Goal: Find contact information: Find contact information

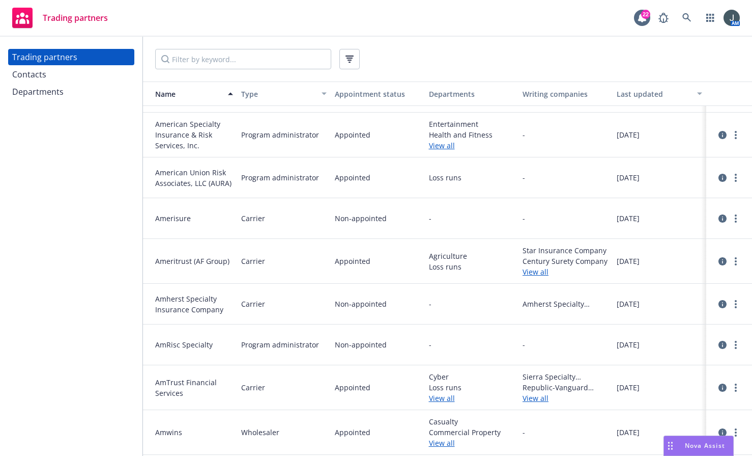
scroll to position [1743, 0]
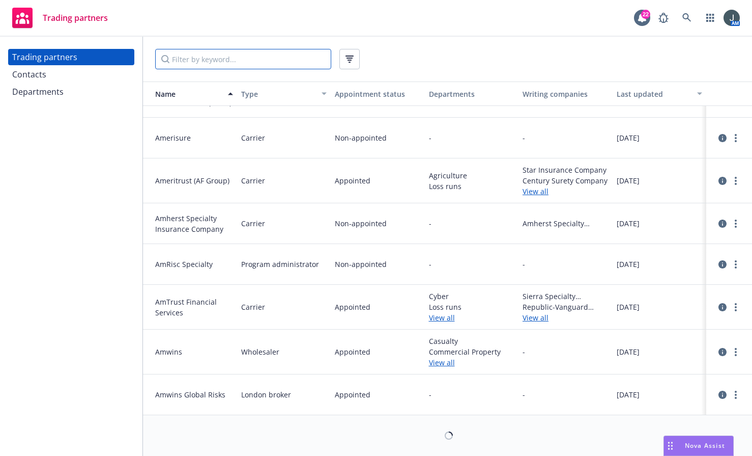
click at [203, 57] on input "Filter by keyword..." at bounding box center [243, 59] width 176 height 20
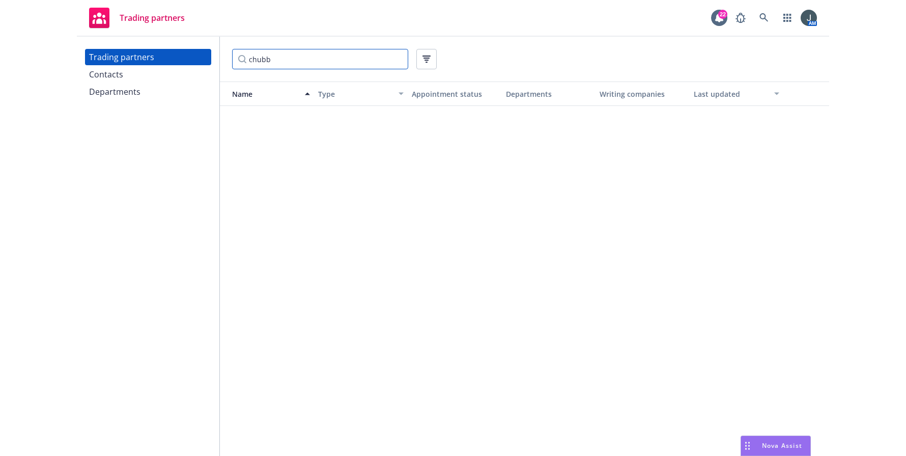
scroll to position [0, 0]
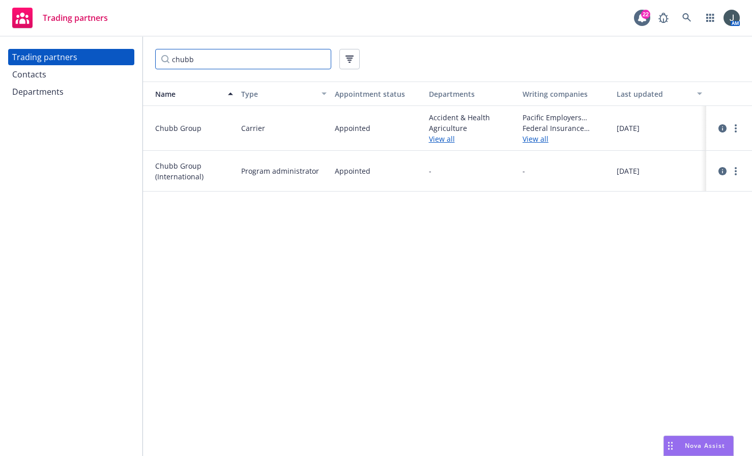
type input "chubb"
click at [336, 266] on div "Name Type Appointment status Departments Writing companies Last updated Chubb G…" at bounding box center [447, 268] width 609 height 374
click at [719, 129] on icon "circleInformation" at bounding box center [723, 128] width 8 height 8
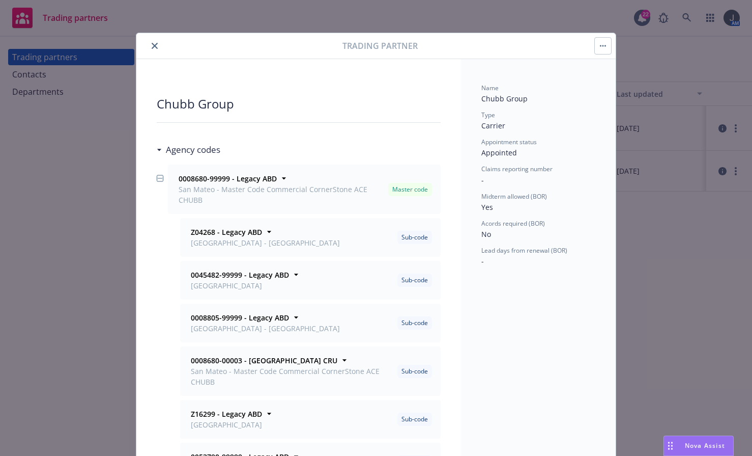
click at [152, 48] on icon "close" at bounding box center [155, 46] width 6 height 6
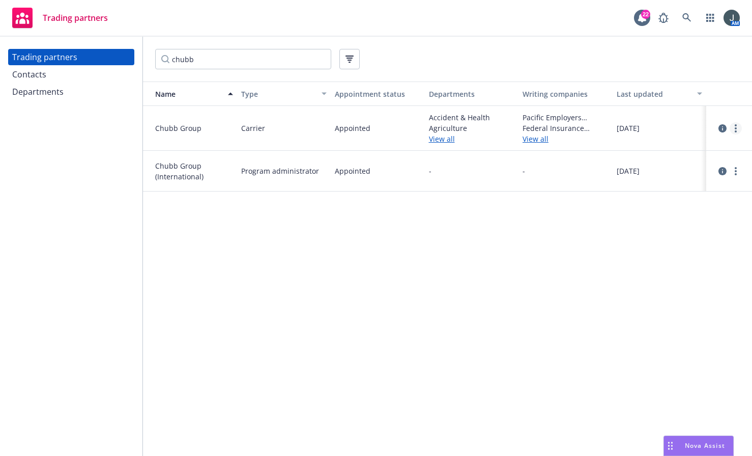
click at [738, 130] on link "more" at bounding box center [736, 128] width 12 height 12
click at [687, 152] on link "View contacts" at bounding box center [685, 149] width 114 height 20
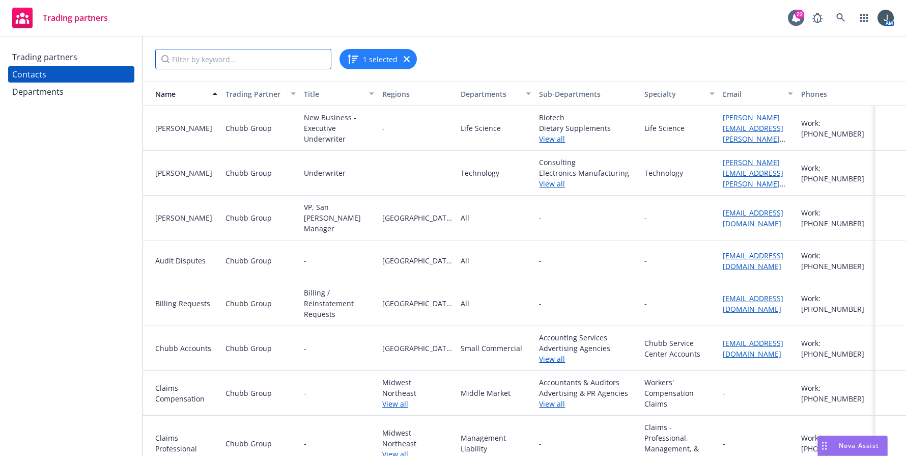
click at [212, 54] on input "Filter by keyword..." at bounding box center [243, 59] width 176 height 20
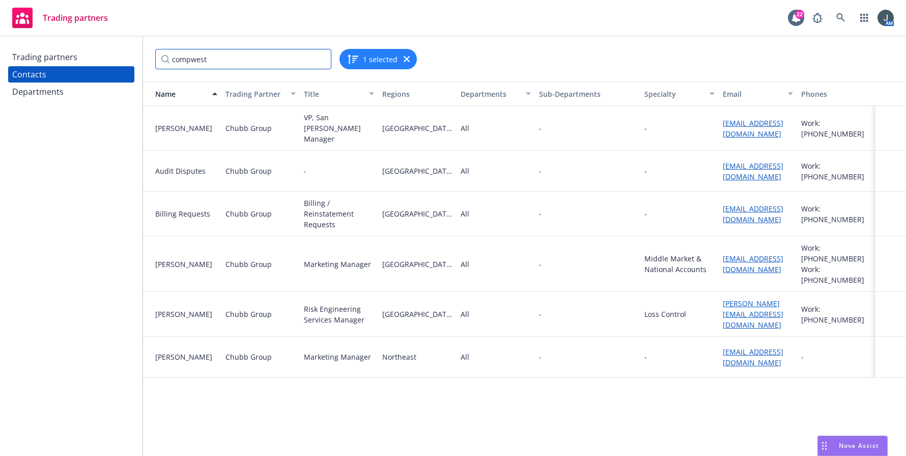
type input "compwest"
click at [62, 64] on div "Trading partners" at bounding box center [44, 57] width 65 height 16
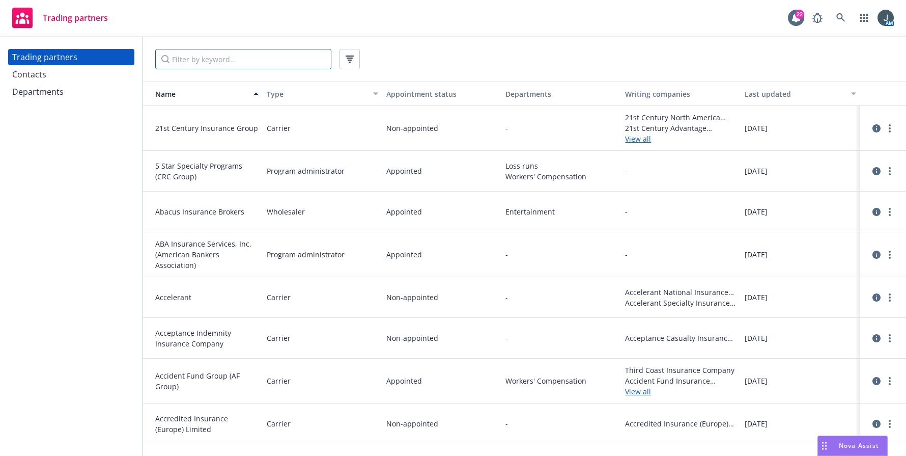
click at [248, 60] on input "Filter by keyword..." at bounding box center [243, 59] width 176 height 20
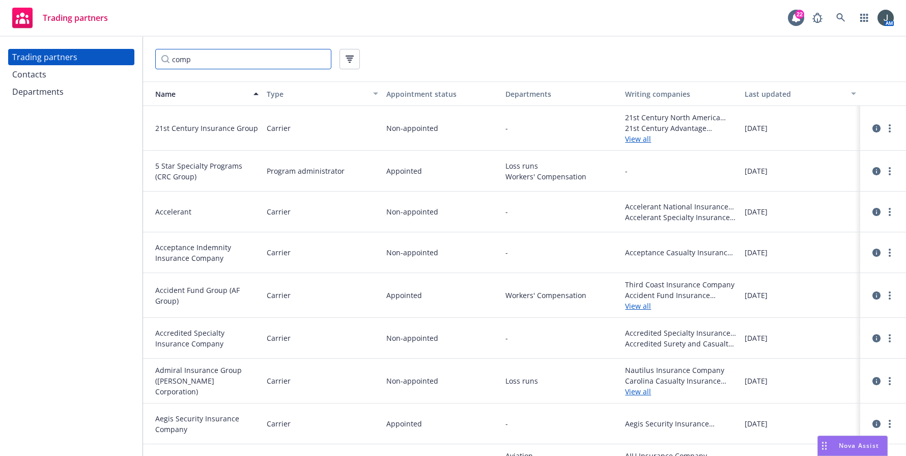
click at [229, 61] on input "comp" at bounding box center [243, 59] width 176 height 20
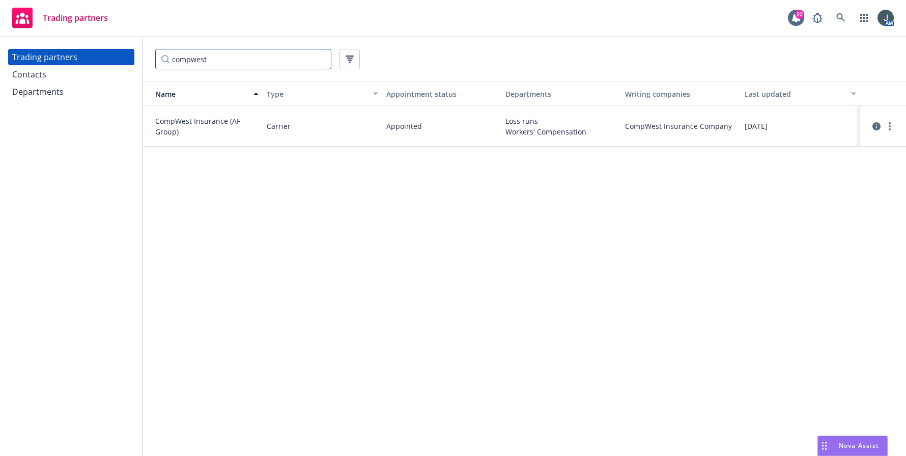
drag, startPoint x: 219, startPoint y: 59, endPoint x: 124, endPoint y: 54, distance: 95.3
click at [124, 55] on div "Trading partners Contacts Departments compwest Name Type Appointment status Dep…" at bounding box center [453, 246] width 906 height 419
type input "zenith"
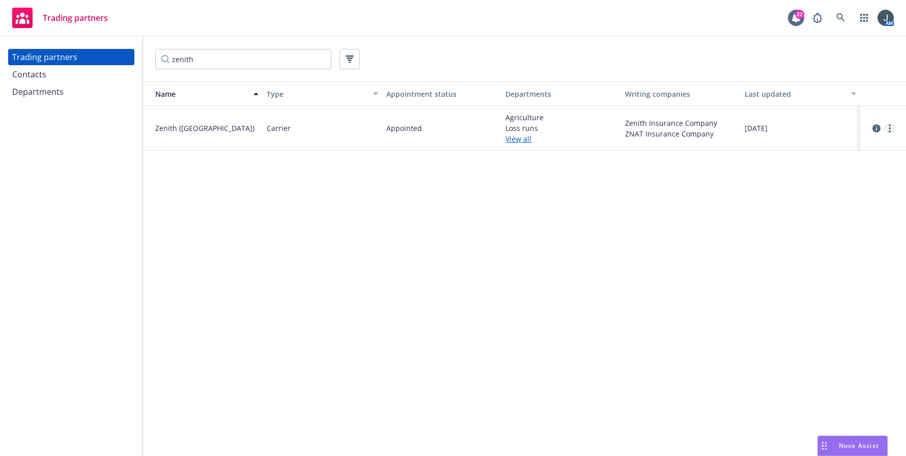
click at [752, 127] on link "more" at bounding box center [890, 128] width 12 height 12
click at [752, 150] on link "View contacts" at bounding box center [839, 149] width 114 height 20
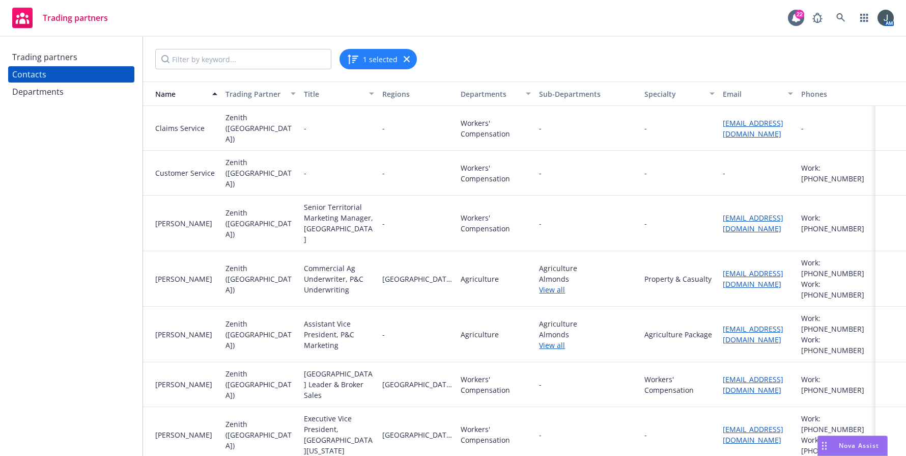
scroll to position [238, 0]
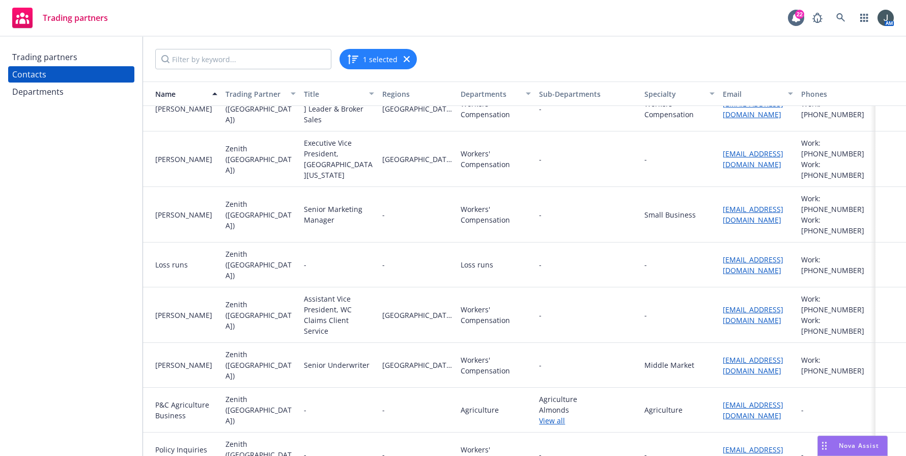
click at [349, 387] on div "-" at bounding box center [339, 409] width 78 height 45
